Goal: Task Accomplishment & Management: Manage account settings

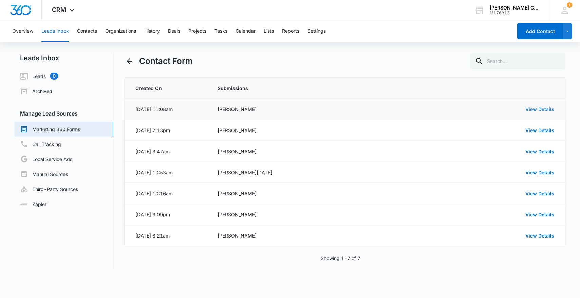
click at [540, 108] on link "View Details" at bounding box center [540, 109] width 29 height 6
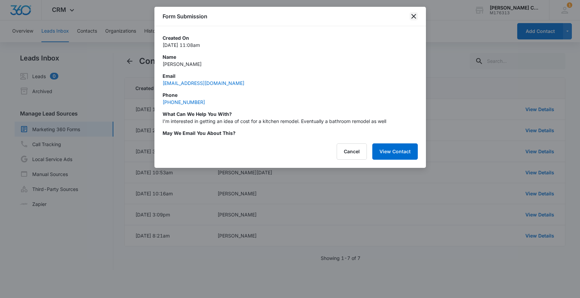
click at [413, 16] on icon "close" at bounding box center [414, 16] width 5 height 5
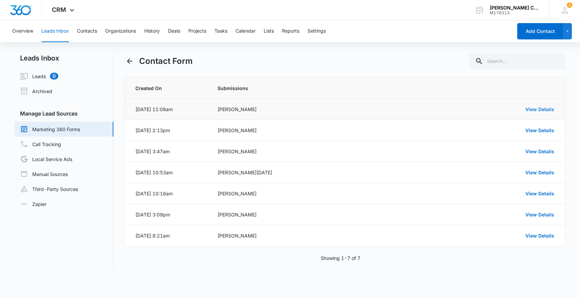
click at [545, 112] on div "View Details" at bounding box center [492, 109] width 124 height 7
click at [544, 110] on link "View Details" at bounding box center [540, 109] width 29 height 6
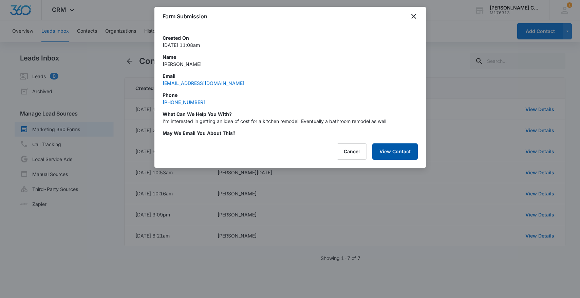
click at [401, 153] on button "View Contact" at bounding box center [396, 151] width 46 height 16
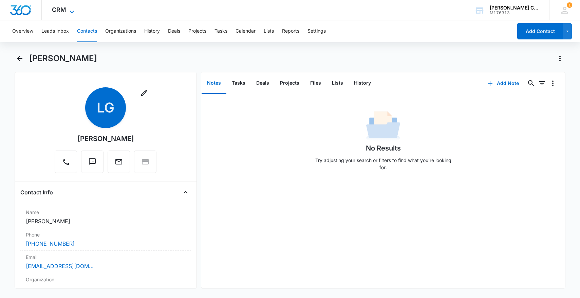
click at [62, 11] on span "CRM" at bounding box center [59, 9] width 14 height 7
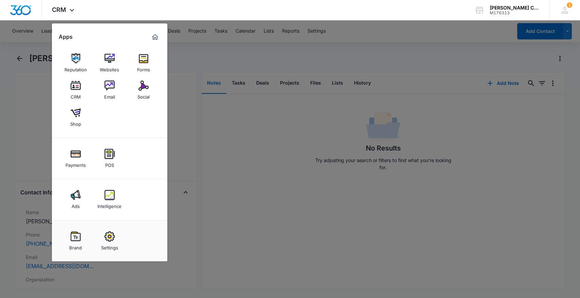
click at [110, 197] on img at bounding box center [110, 195] width 10 height 10
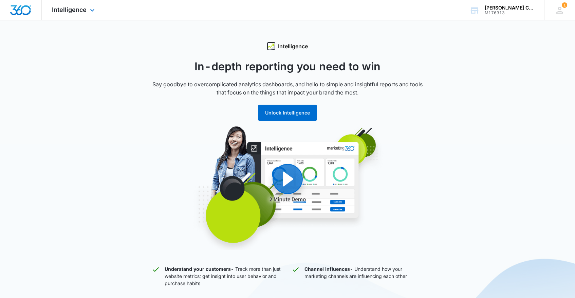
click at [80, 13] on span "Intelligence" at bounding box center [69, 9] width 35 height 7
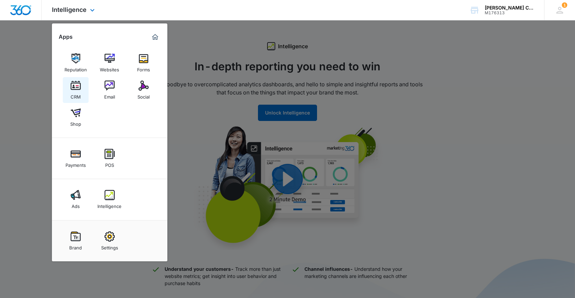
click at [86, 87] on link "CRM" at bounding box center [76, 90] width 26 height 26
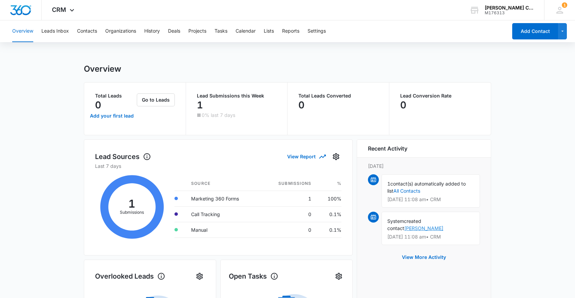
click at [444, 225] on link "[PERSON_NAME]" at bounding box center [423, 228] width 39 height 6
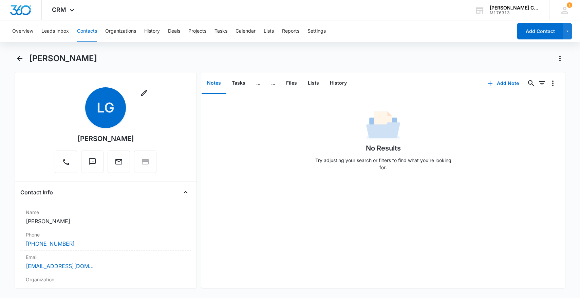
click at [150, 58] on div "[PERSON_NAME]" at bounding box center [297, 58] width 537 height 11
click at [50, 33] on button "Leads Inbox" at bounding box center [55, 31] width 28 height 22
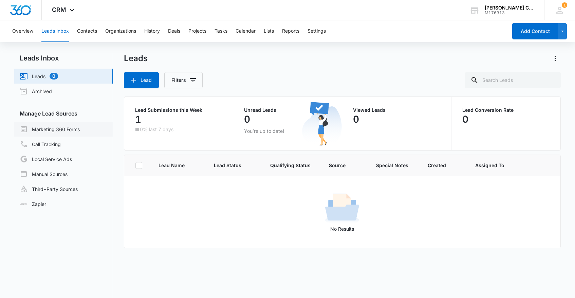
click at [72, 126] on link "Marketing 360 Forms" at bounding box center [50, 129] width 60 height 8
